Goal: Check status: Check status

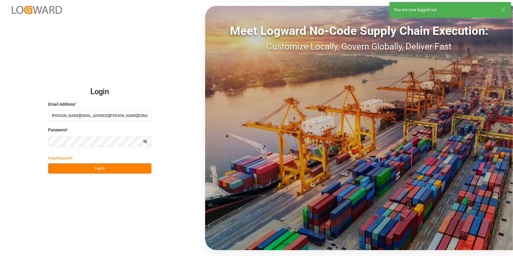
click at [46, 75] on div "Login Email Address * [PERSON_NAME][EMAIL_ADDRESS][PERSON_NAME][DOMAIN_NAME] Pa…" at bounding box center [256, 128] width 513 height 256
click at [67, 168] on button "Log In" at bounding box center [99, 168] width 103 height 10
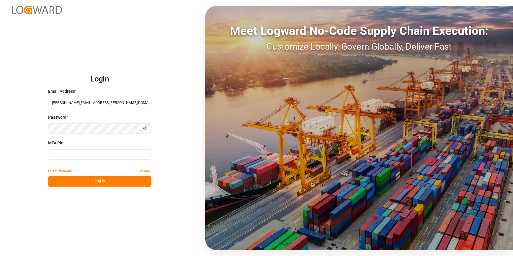
click at [51, 154] on input at bounding box center [99, 154] width 103 height 10
type input "917724"
click at [70, 178] on button "Log In" at bounding box center [99, 181] width 103 height 10
